Goal: Task Accomplishment & Management: Manage account settings

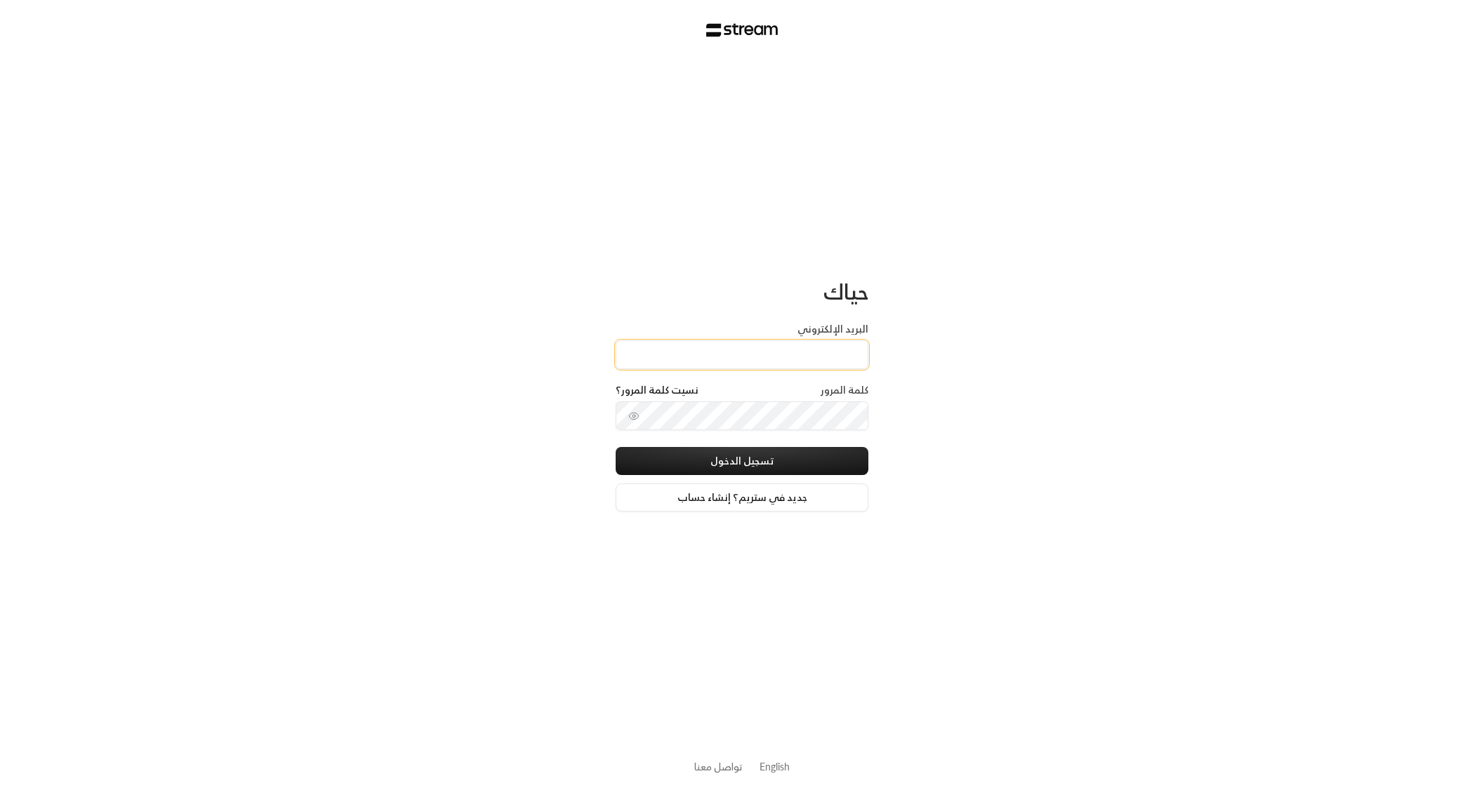
type input "[EMAIL_ADDRESS][DOMAIN_NAME]"
click at [725, 455] on button "تسجيل الدخول" at bounding box center [741, 461] width 253 height 28
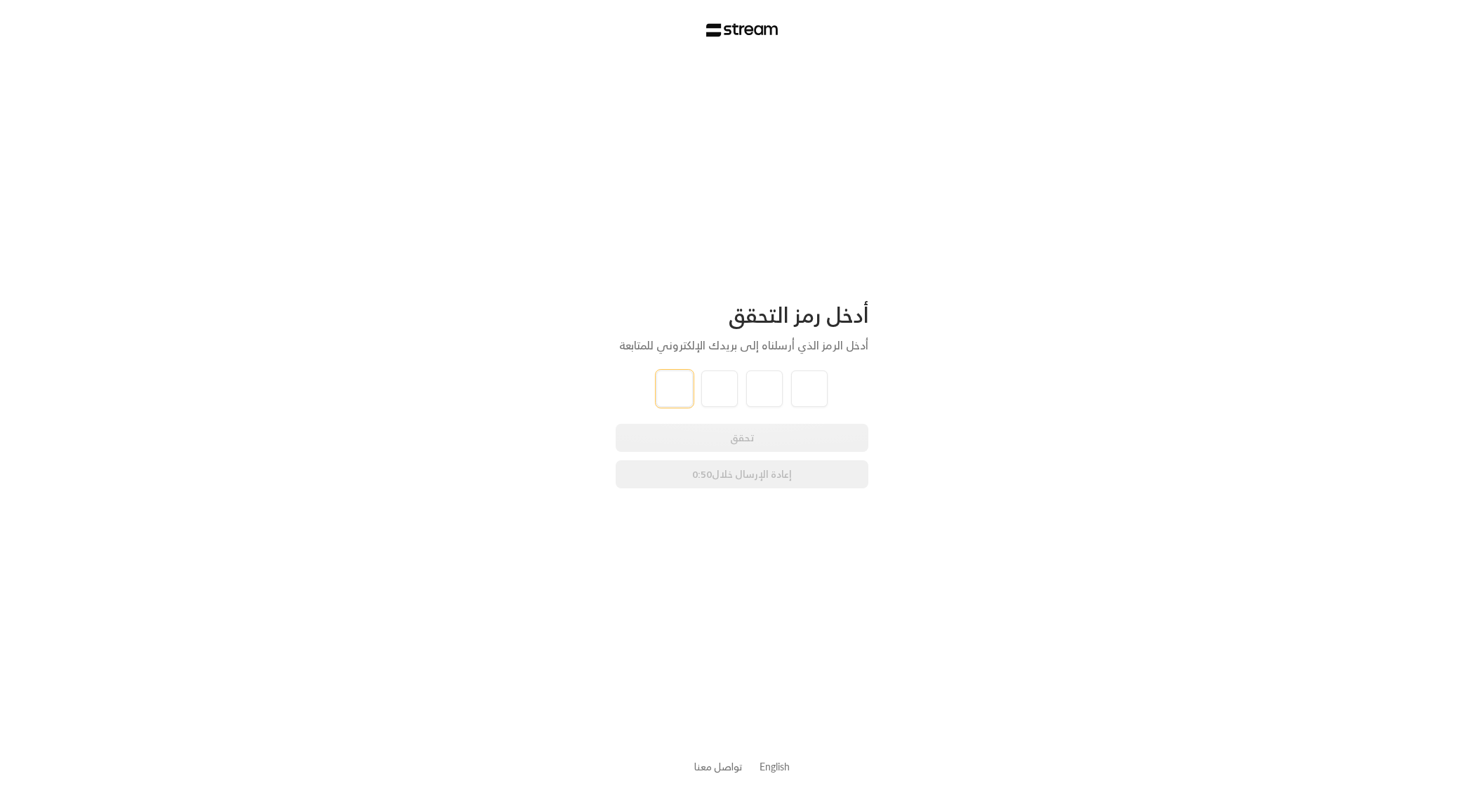
type input "2"
type input "7"
type input "4"
type input "6"
